Goal: Information Seeking & Learning: Learn about a topic

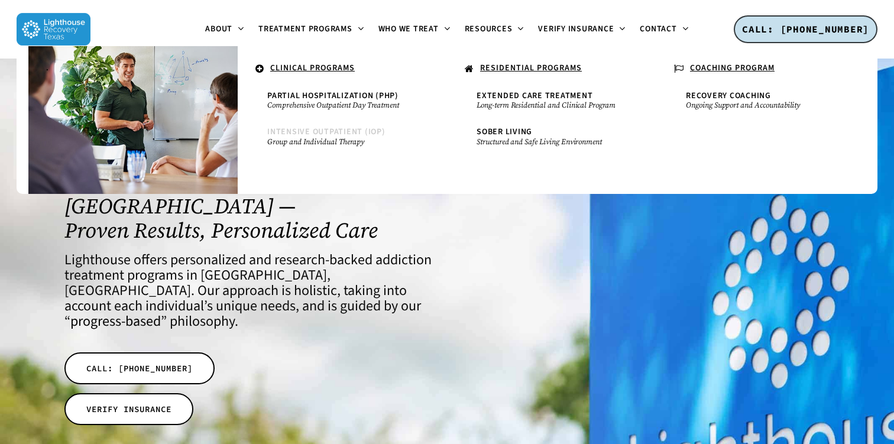
click at [341, 137] on small "Group and Individual Therapy" at bounding box center [342, 141] width 150 height 9
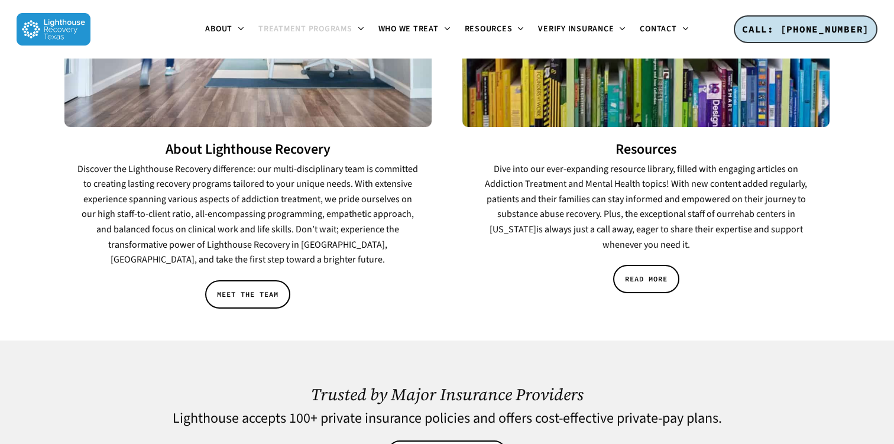
scroll to position [2086, 0]
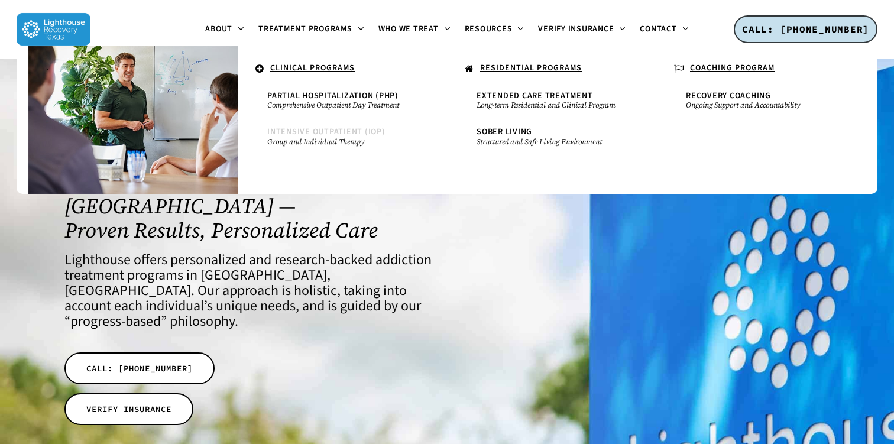
click at [319, 138] on small "Group and Individual Therapy" at bounding box center [342, 141] width 150 height 9
